Goal: Task Accomplishment & Management: Use online tool/utility

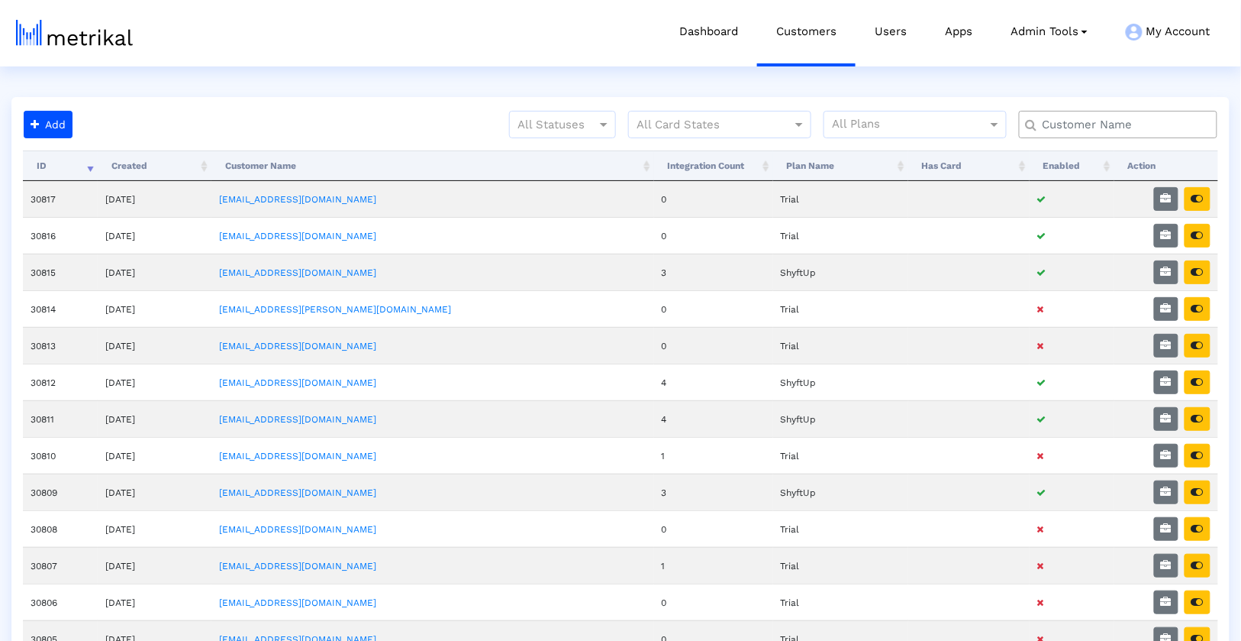
click at [1080, 128] on input "text" at bounding box center [1121, 125] width 179 height 16
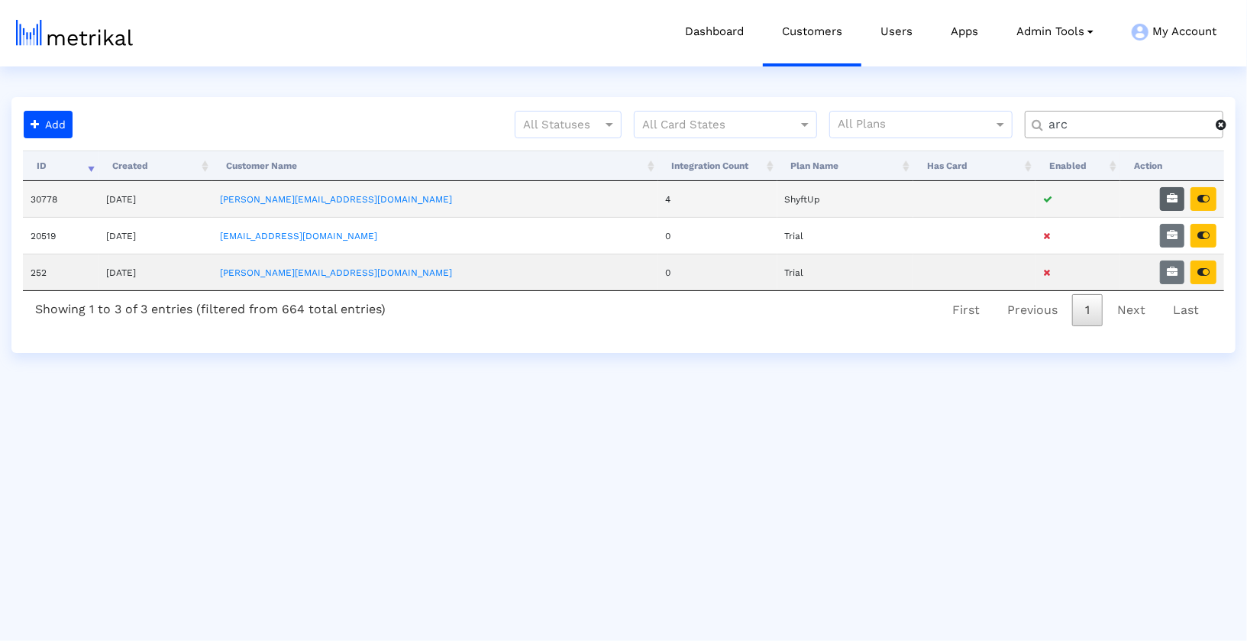
type input "arc"
click at [1176, 193] on icon "button" at bounding box center [1172, 198] width 11 height 11
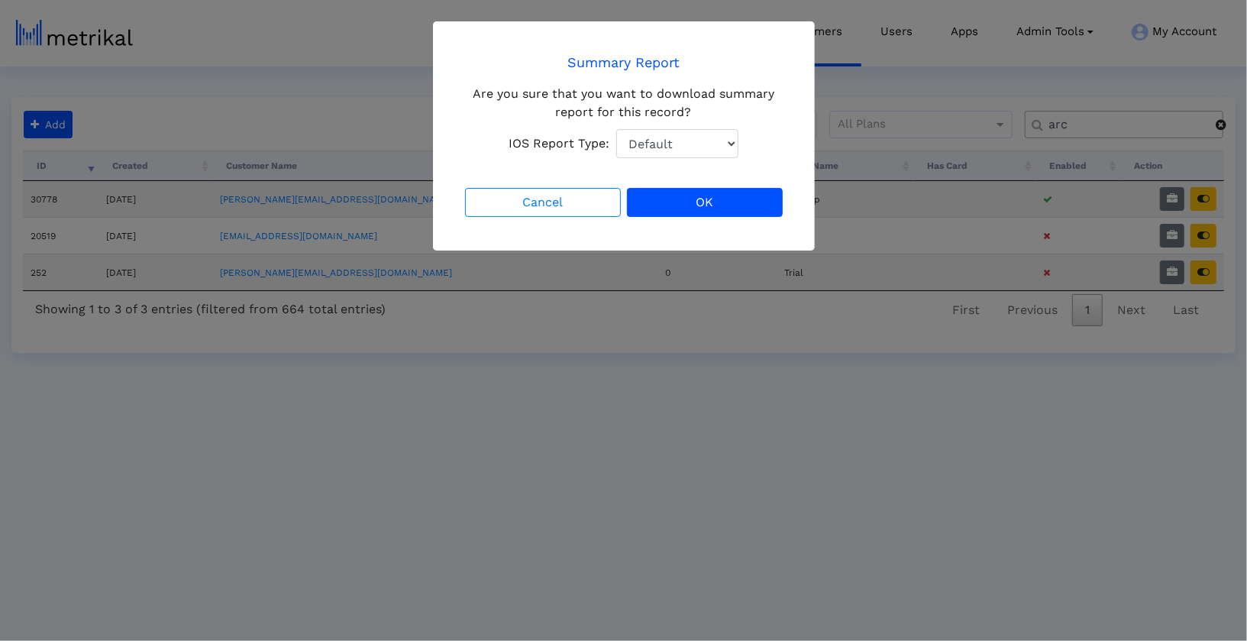
click at [721, 144] on select "Default Total Downloads New Downloads Redownloads" at bounding box center [677, 143] width 122 height 29
select select "1: 1"
click at [728, 205] on button "OK" at bounding box center [705, 202] width 156 height 29
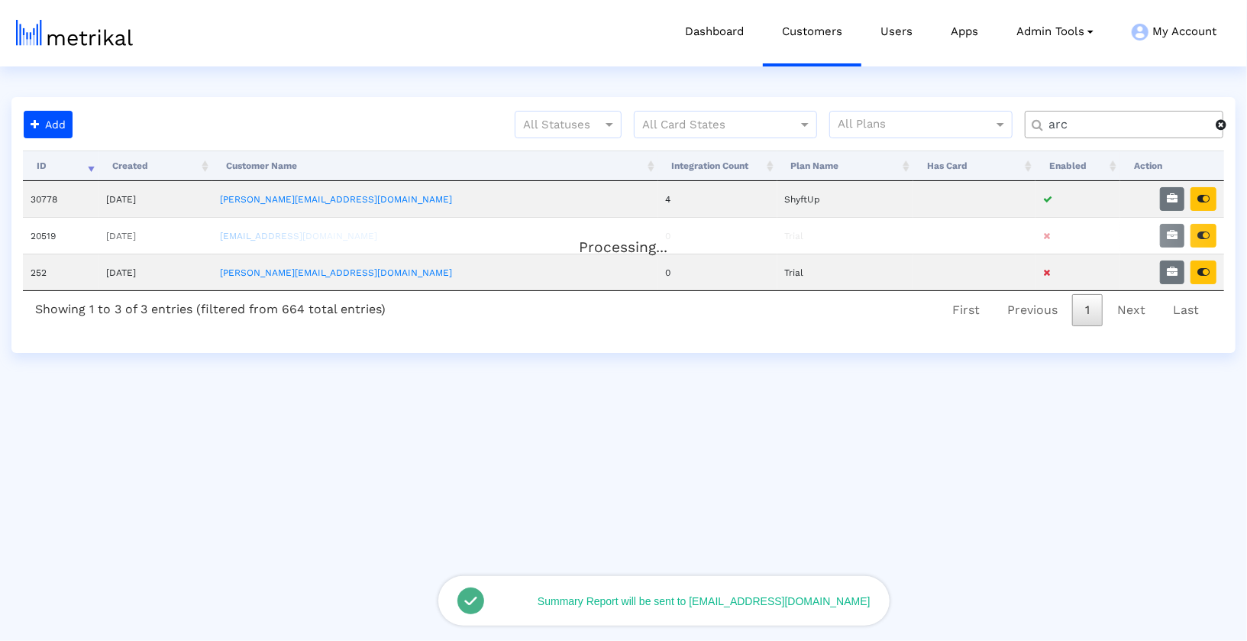
click at [1103, 107] on div "Add All Statuses All Card States All Plans arc Processing... ID Created Custome…" at bounding box center [623, 225] width 1224 height 256
click at [1102, 114] on div "arc" at bounding box center [1124, 124] width 199 height 27
click at [1102, 122] on input "arc" at bounding box center [1127, 125] width 178 height 16
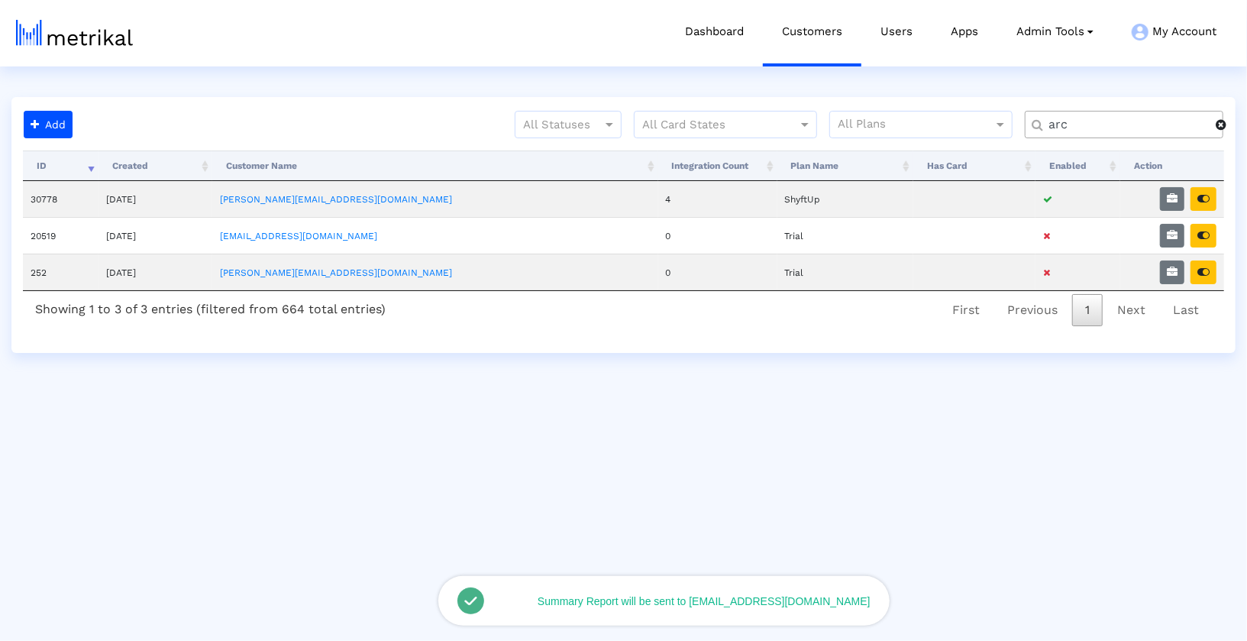
click at [1102, 122] on input "arc" at bounding box center [1127, 125] width 178 height 16
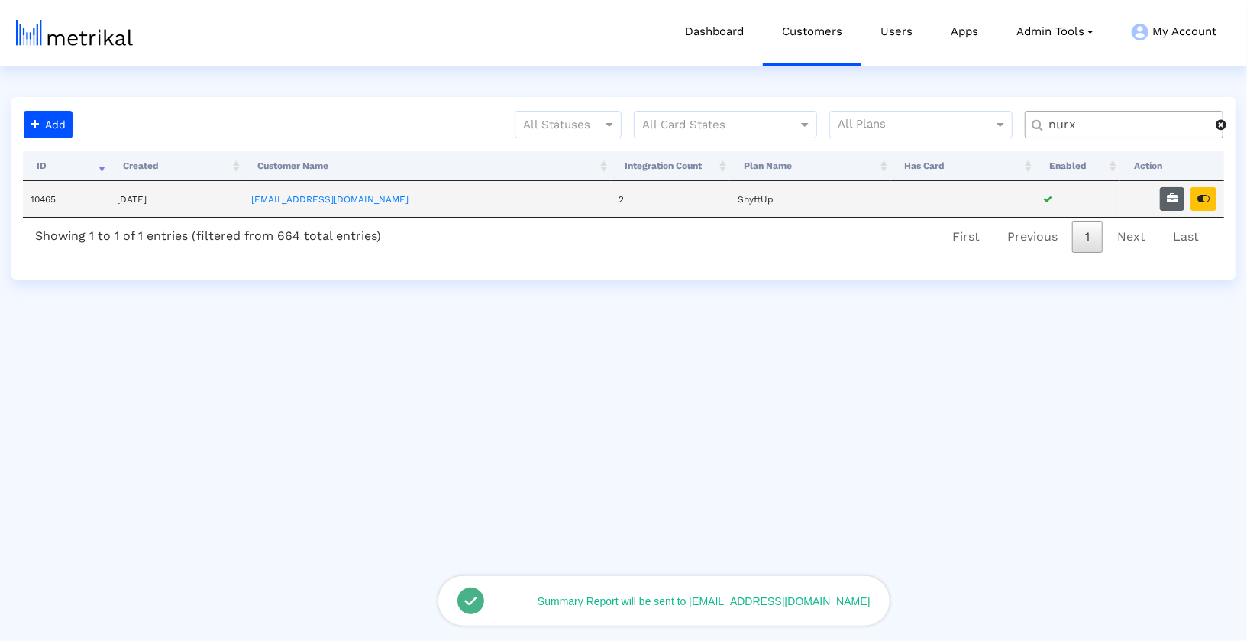
type input "nurx"
click at [1170, 208] on button "button" at bounding box center [1172, 199] width 24 height 24
select select "1: 1"
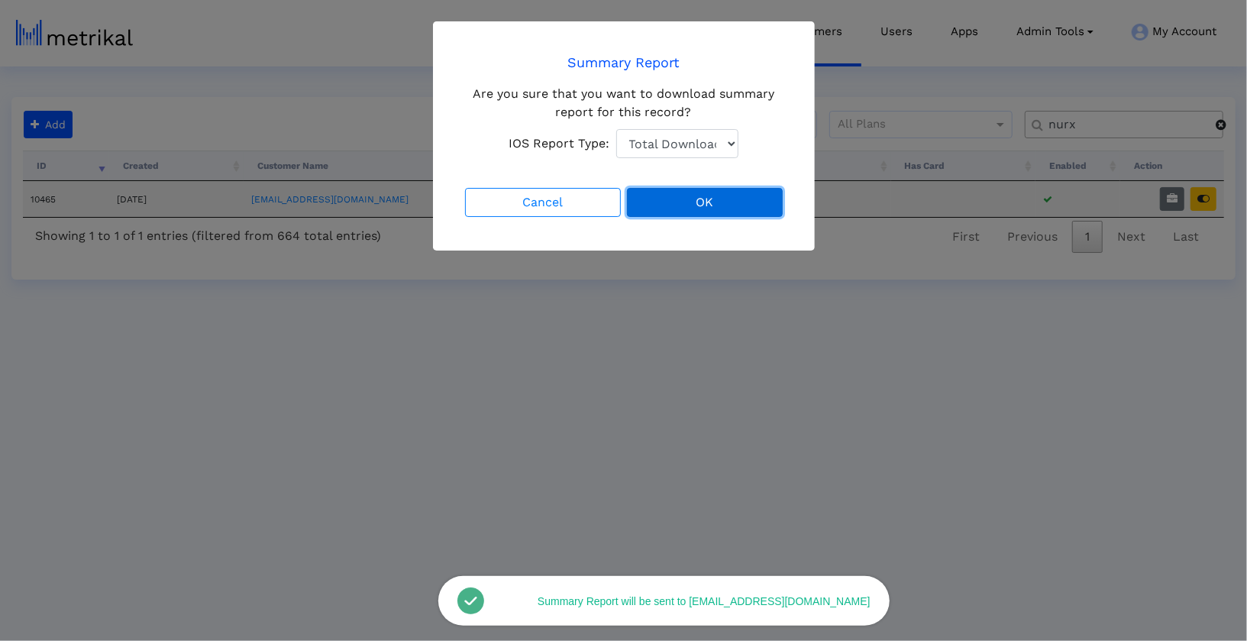
click at [738, 198] on button "OK" at bounding box center [705, 202] width 156 height 29
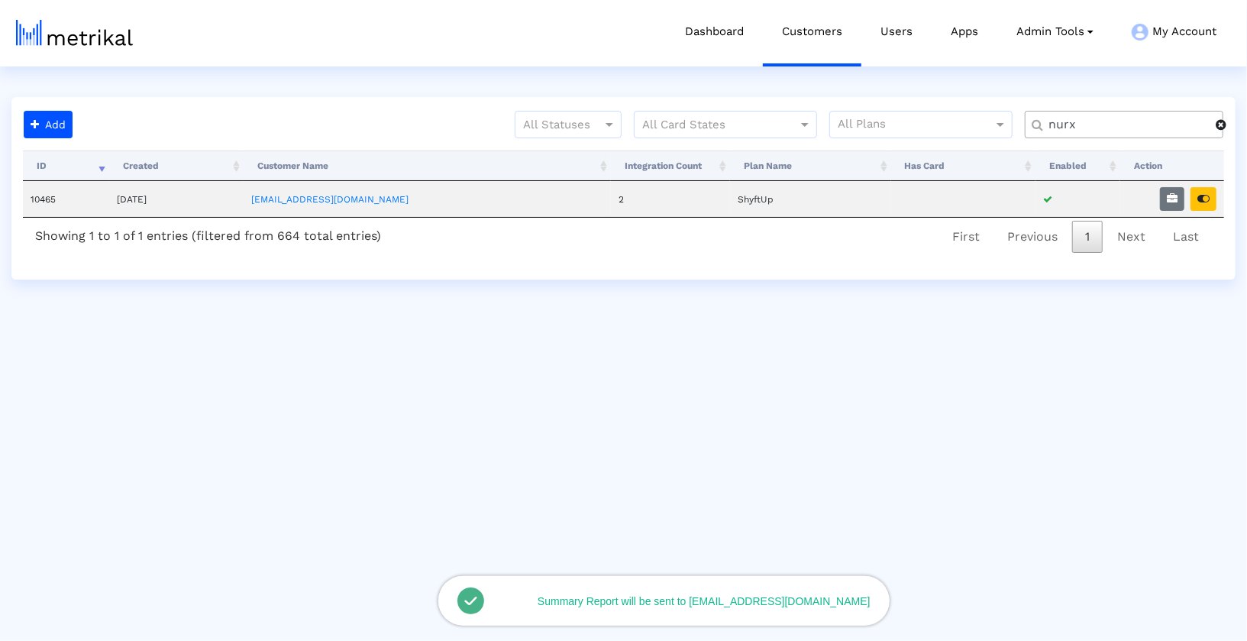
click at [1112, 115] on div "nurx" at bounding box center [1124, 124] width 199 height 27
click at [1112, 121] on input "nurx" at bounding box center [1127, 125] width 178 height 16
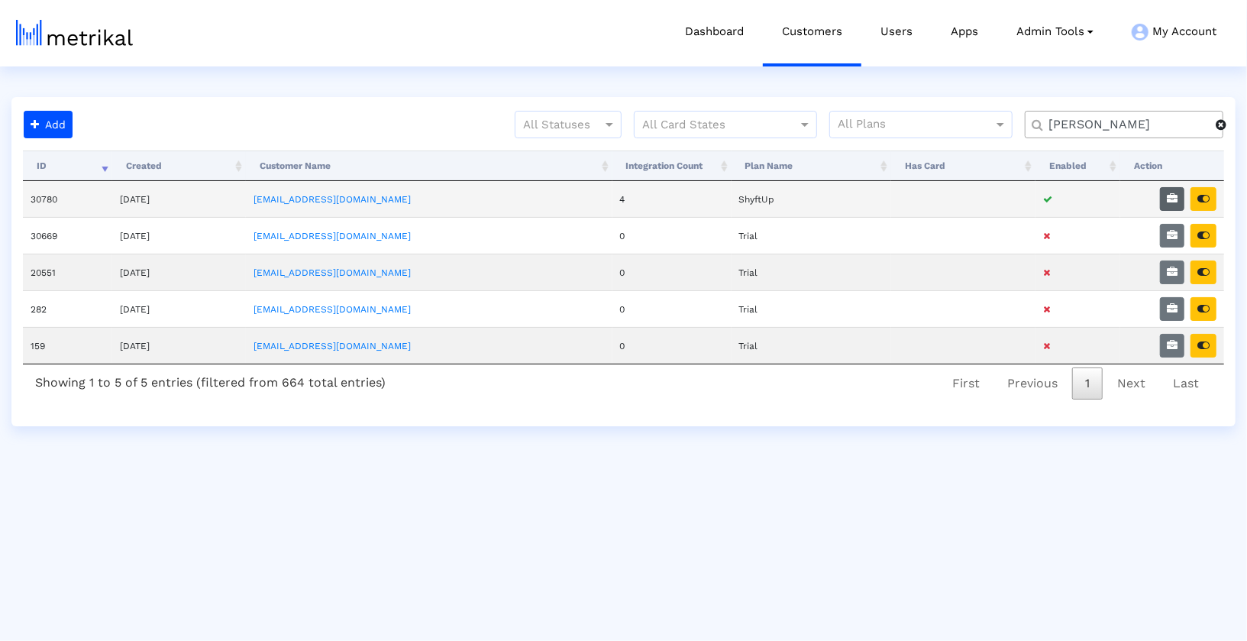
type input "[PERSON_NAME]"
click at [1166, 189] on button "button" at bounding box center [1172, 199] width 24 height 24
select select "1: 1"
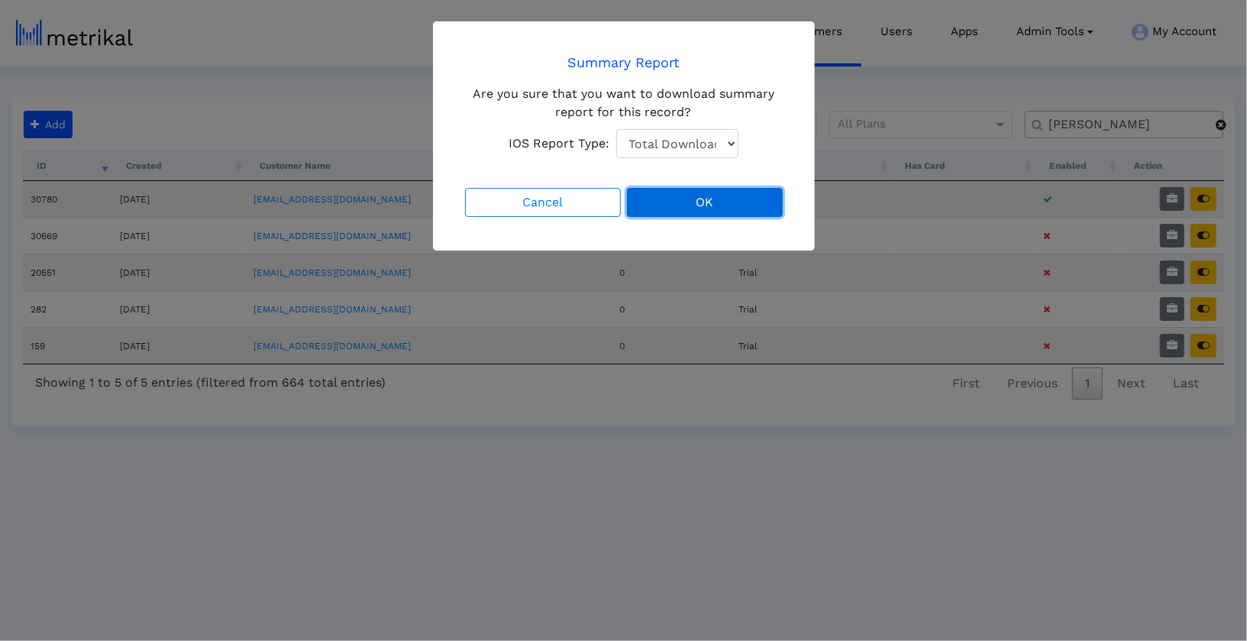
click at [760, 205] on button "OK" at bounding box center [705, 202] width 156 height 29
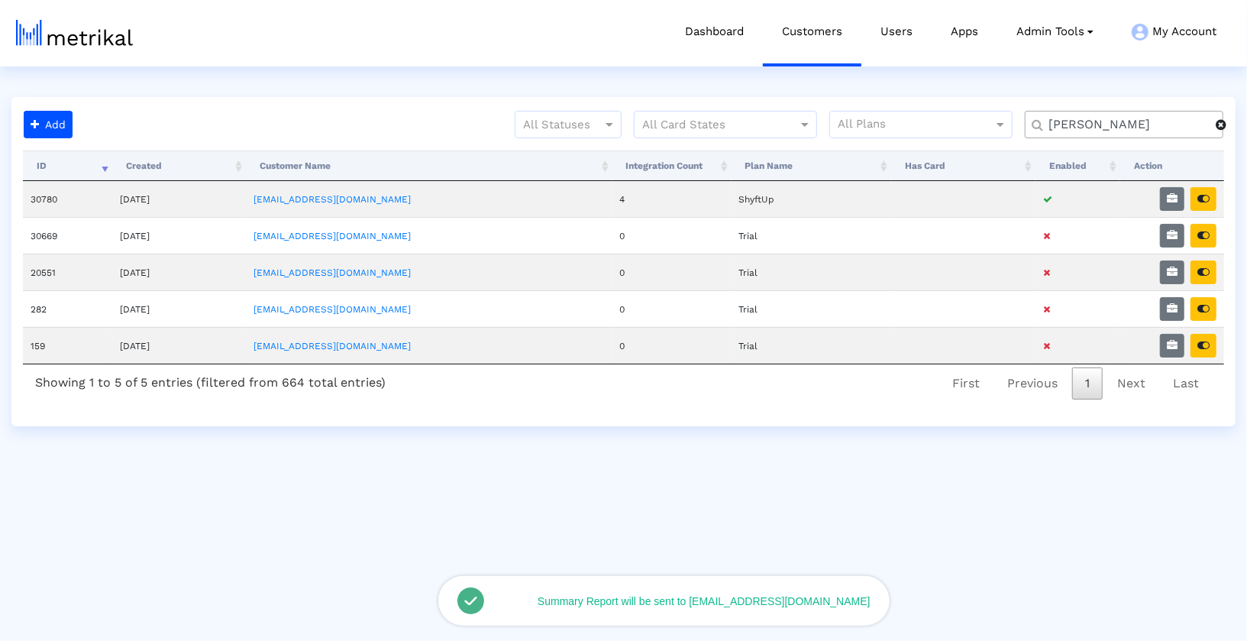
click at [1101, 131] on input "[PERSON_NAME]" at bounding box center [1127, 125] width 178 height 16
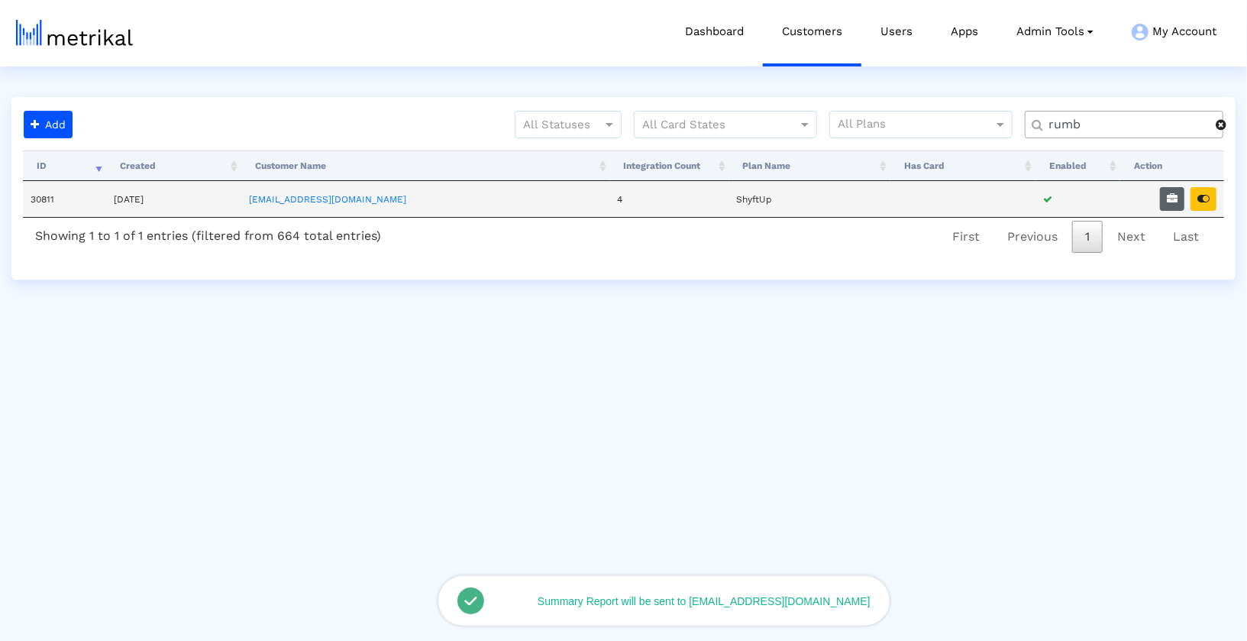
type input "rumb"
click at [1174, 206] on button "button" at bounding box center [1172, 199] width 24 height 24
select select "1: 1"
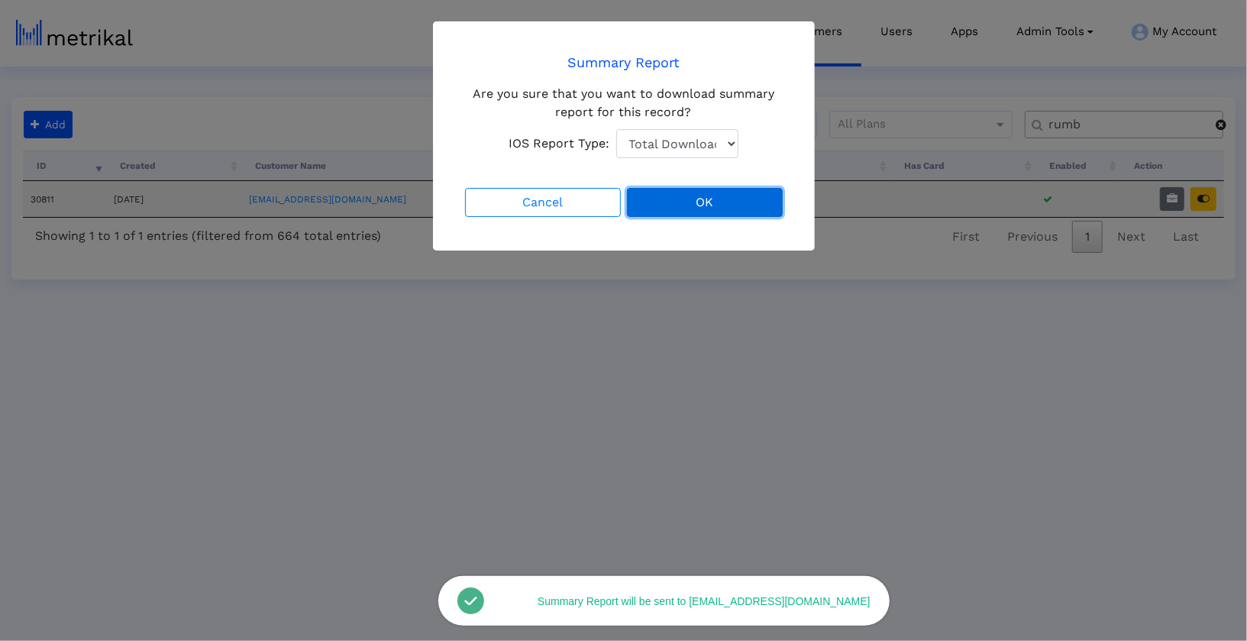
click at [702, 204] on button "OK" at bounding box center [705, 202] width 156 height 29
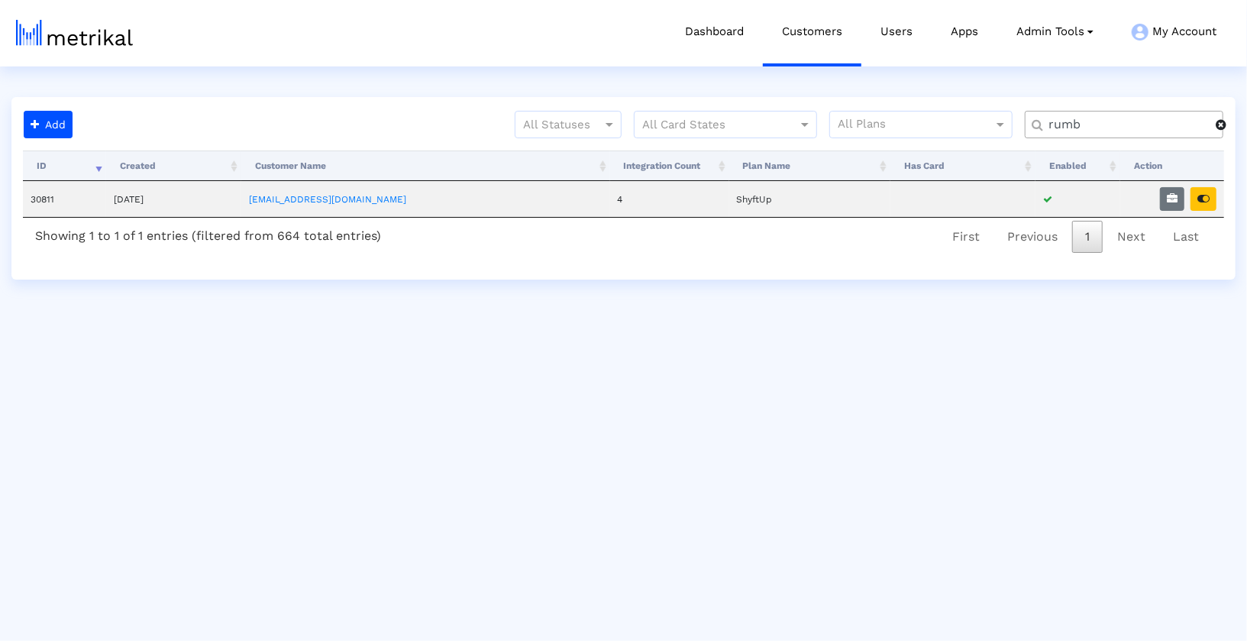
click at [1125, 128] on input "rumb" at bounding box center [1127, 125] width 178 height 16
type input "hous"
click at [1162, 200] on button "button" at bounding box center [1172, 199] width 24 height 24
select select "1: 1"
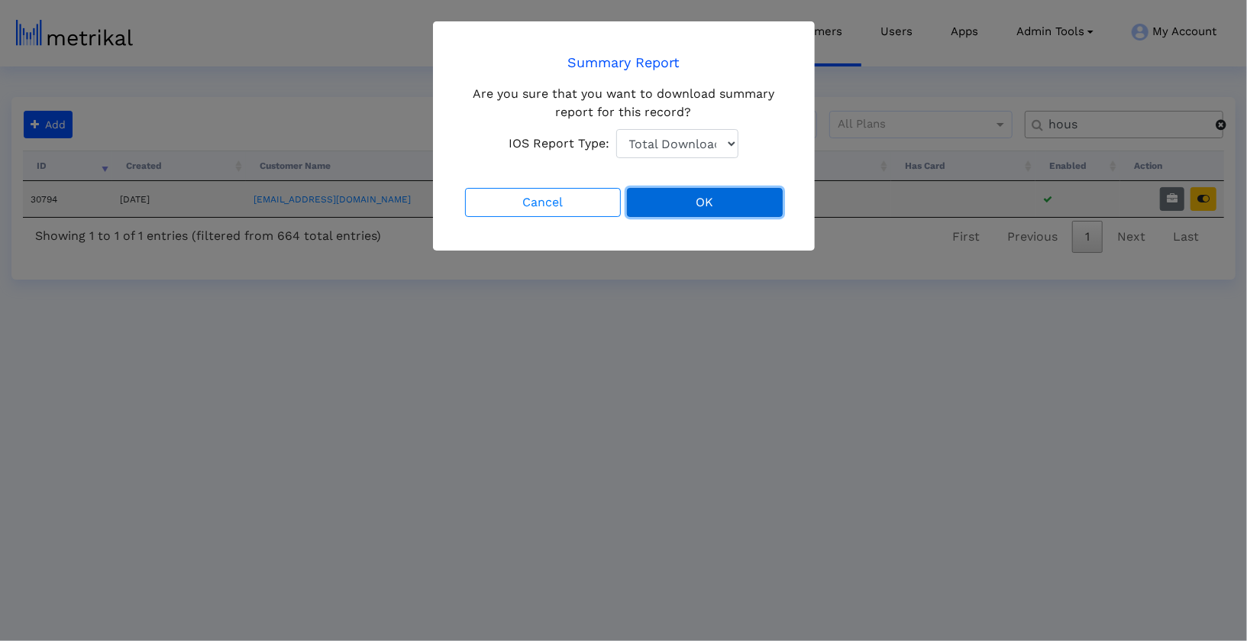
click at [694, 205] on button "OK" at bounding box center [705, 202] width 156 height 29
